Goal: Transaction & Acquisition: Download file/media

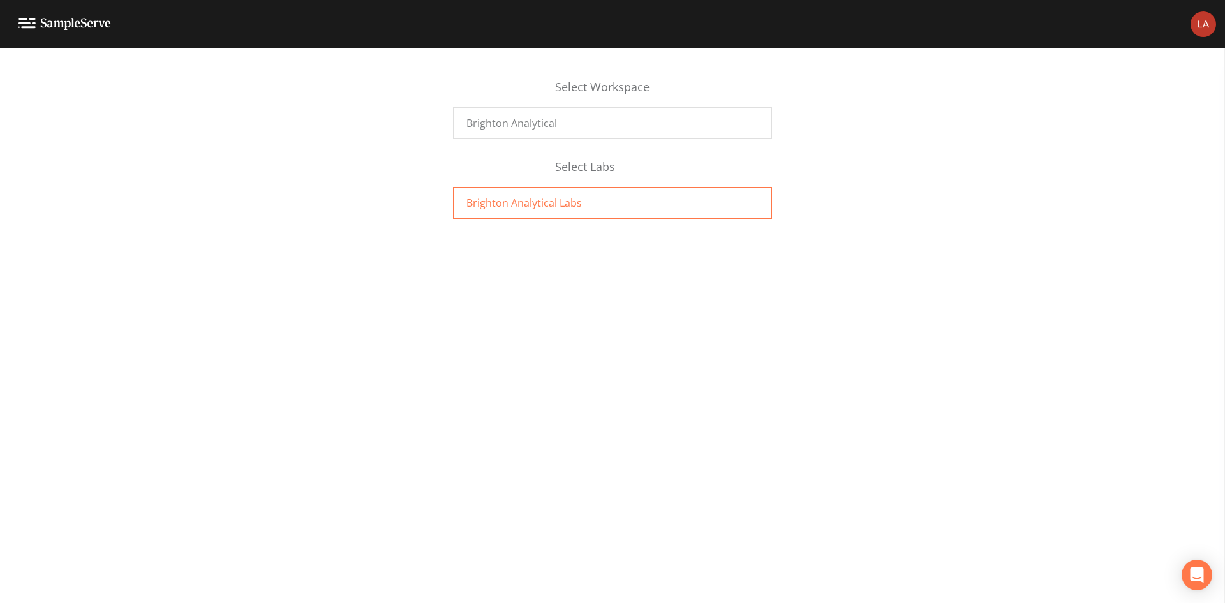
click at [605, 200] on div "Brighton Analytical Labs" at bounding box center [612, 203] width 319 height 32
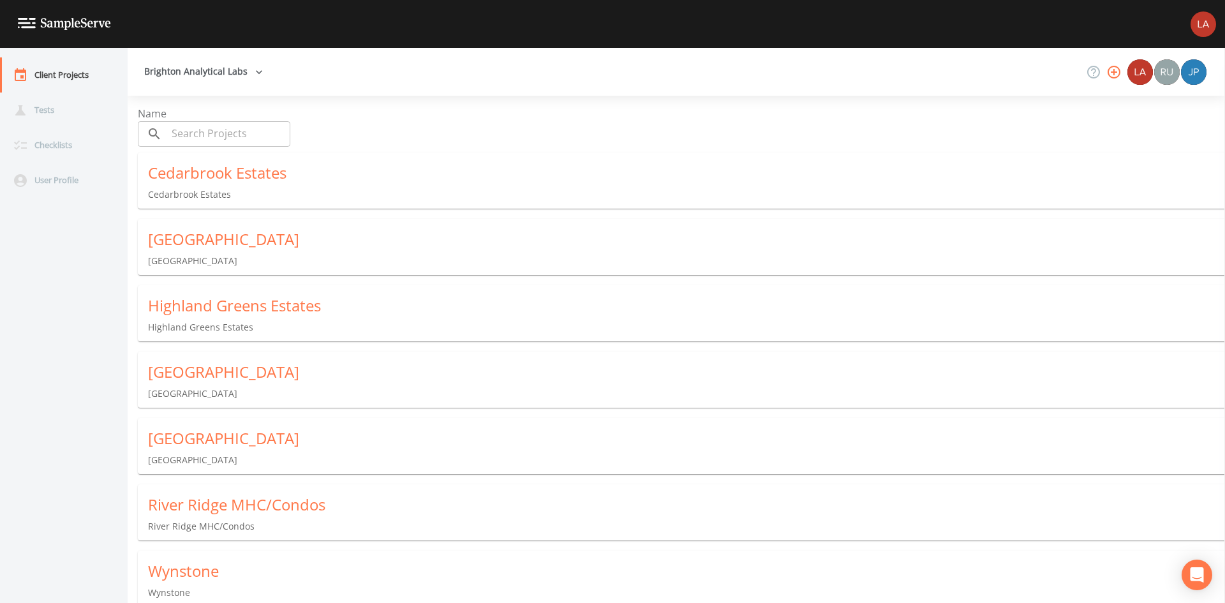
click at [306, 179] on div "Cedarbrook Estates" at bounding box center [686, 173] width 1077 height 20
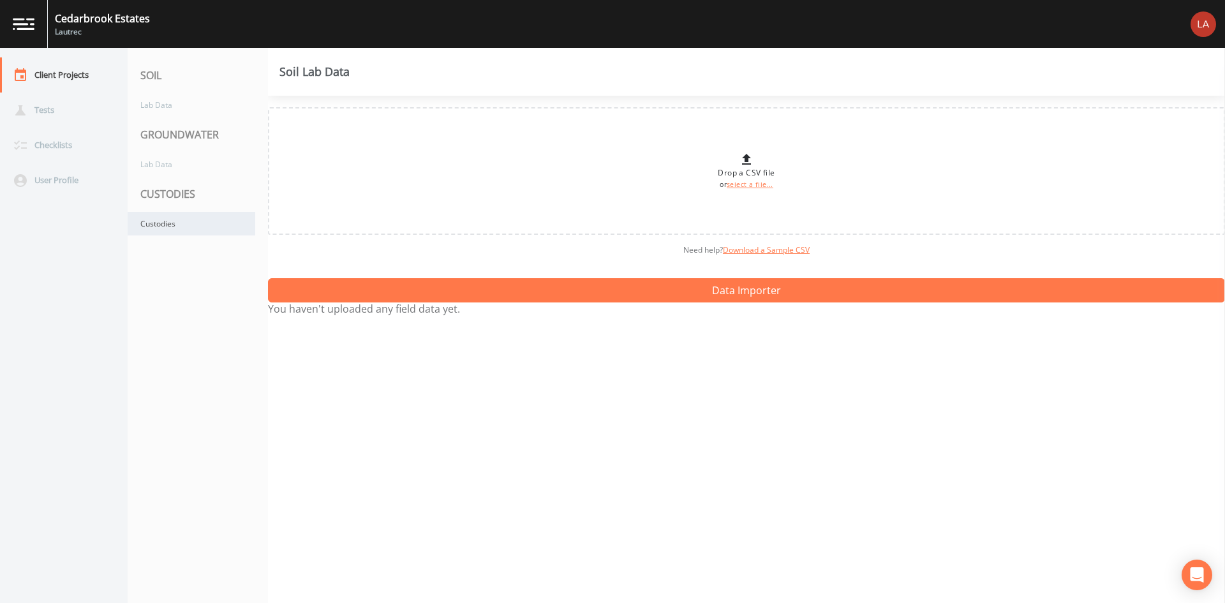
click at [202, 221] on div "Custodies" at bounding box center [192, 224] width 128 height 24
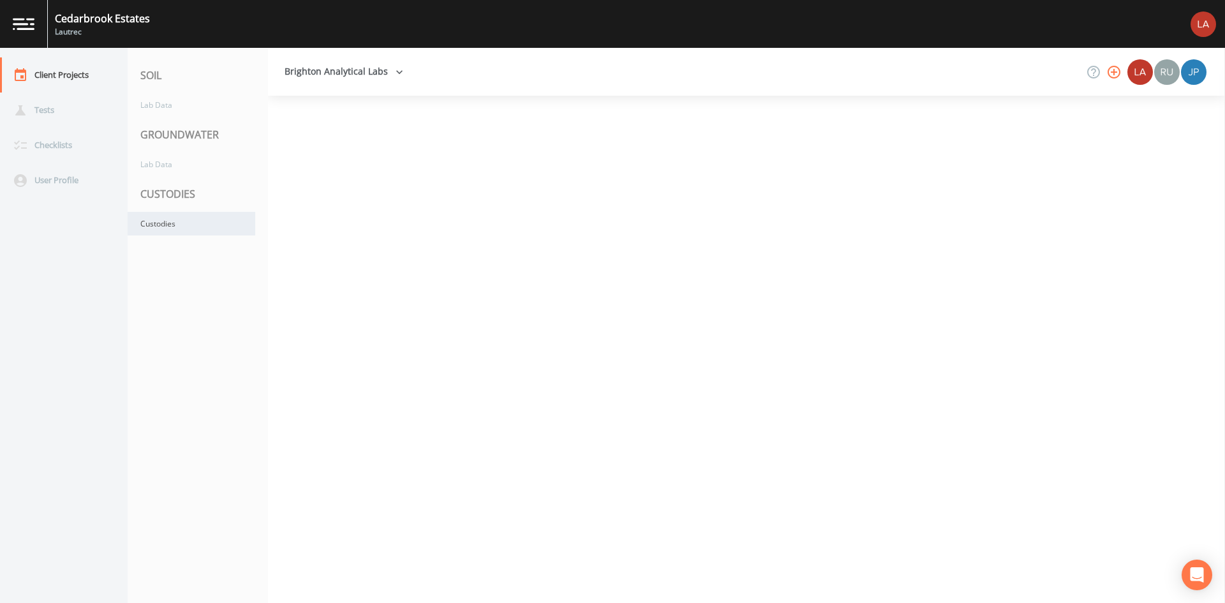
click at [202, 221] on div "Custodies" at bounding box center [192, 224] width 128 height 24
click at [212, 224] on div "Custodies" at bounding box center [192, 224] width 128 height 24
click at [211, 224] on div "Custodies" at bounding box center [192, 224] width 128 height 24
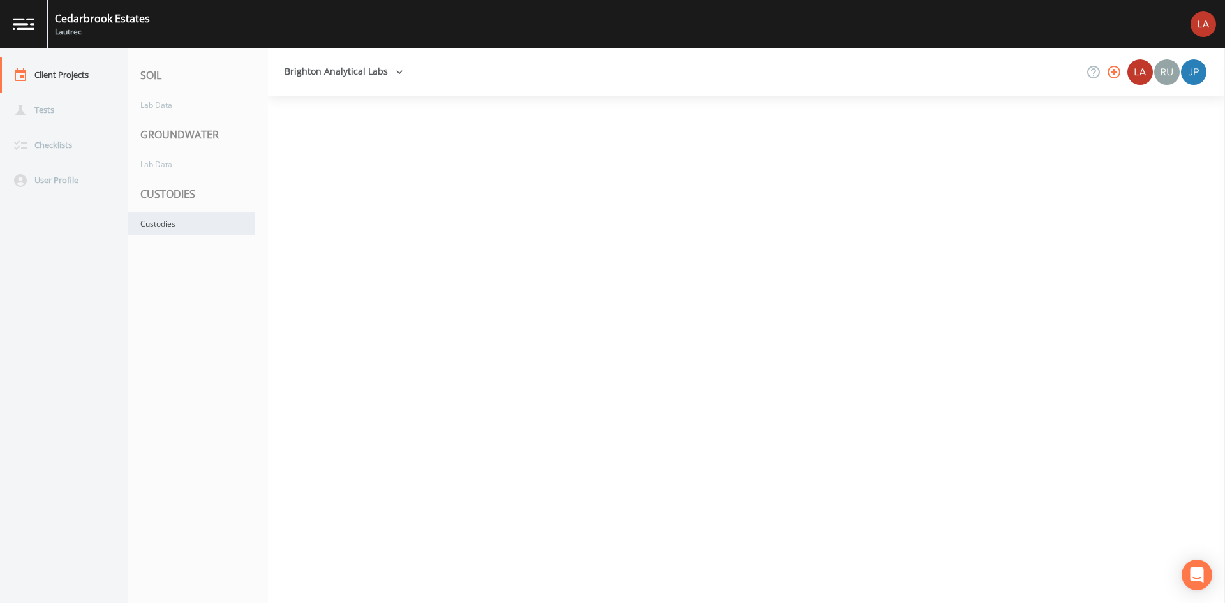
click at [211, 224] on div "Custodies" at bounding box center [192, 224] width 128 height 24
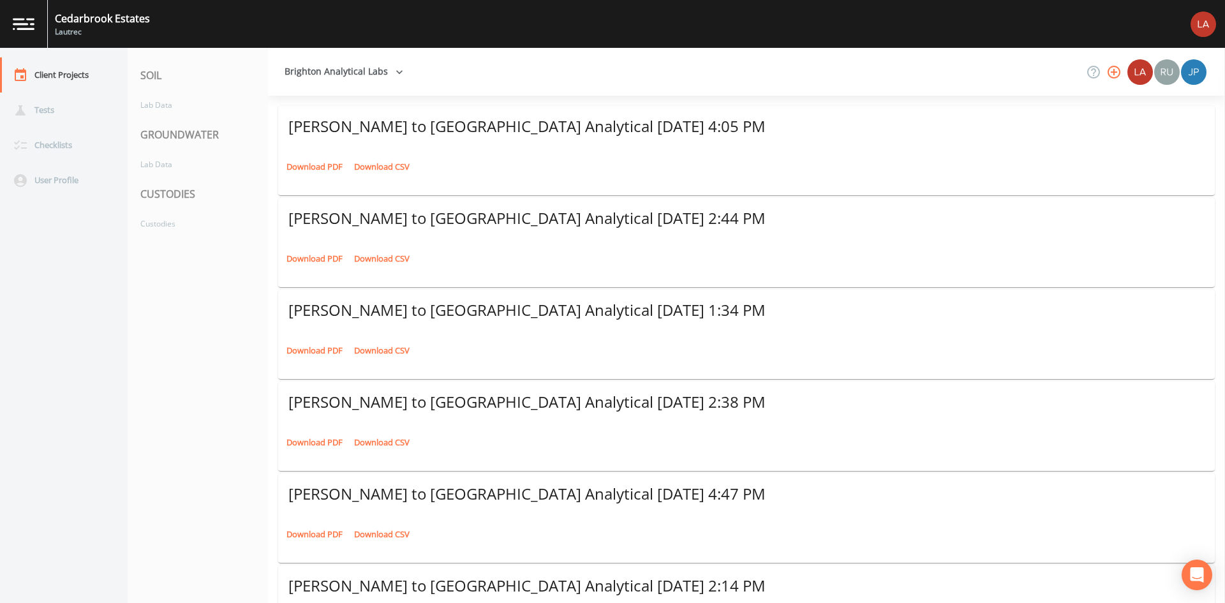
click at [477, 163] on div "Download PDF Download CSV" at bounding box center [746, 167] width 937 height 30
click at [308, 167] on link "Download PDF" at bounding box center [314, 167] width 63 height 20
